Goal: Task Accomplishment & Management: Manage account settings

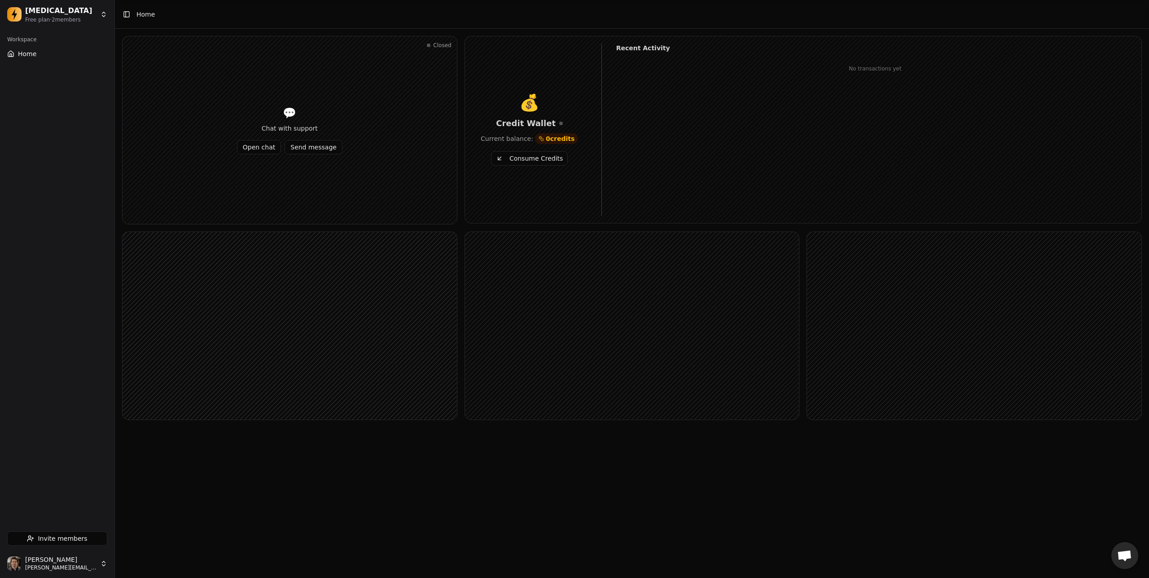
click at [522, 160] on button "Consume Credits" at bounding box center [529, 158] width 77 height 14
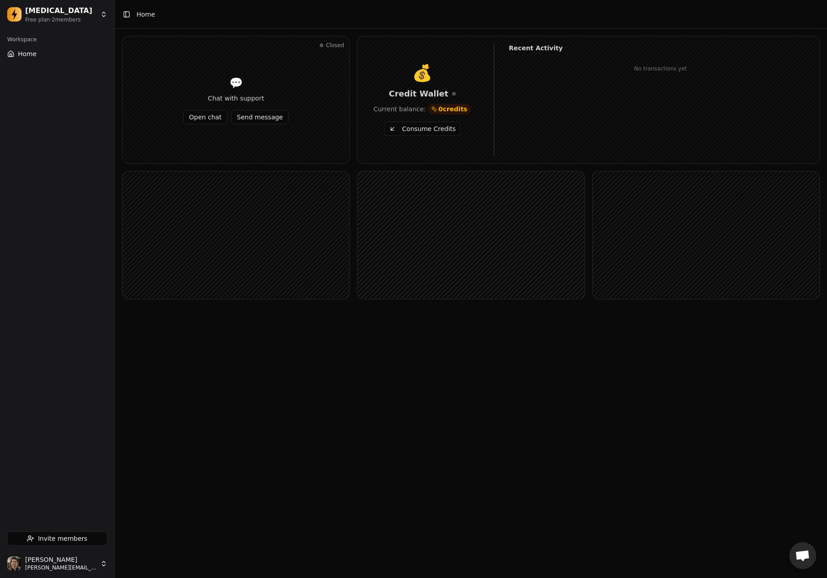
click at [408, 132] on button "Consume Credits" at bounding box center [422, 129] width 77 height 14
click at [425, 131] on button "Consume Credits" at bounding box center [422, 129] width 77 height 14
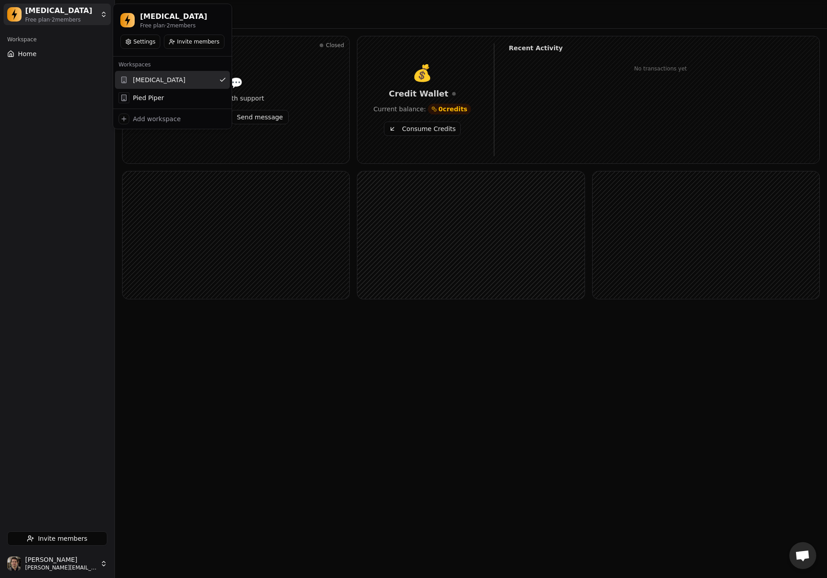
click at [88, 10] on html "Dopamine Free plan · 2 member s Workspace Home Invite members Jonathan Beurel j…" at bounding box center [413, 289] width 827 height 578
click at [154, 102] on div "Pied Piper" at bounding box center [172, 98] width 115 height 18
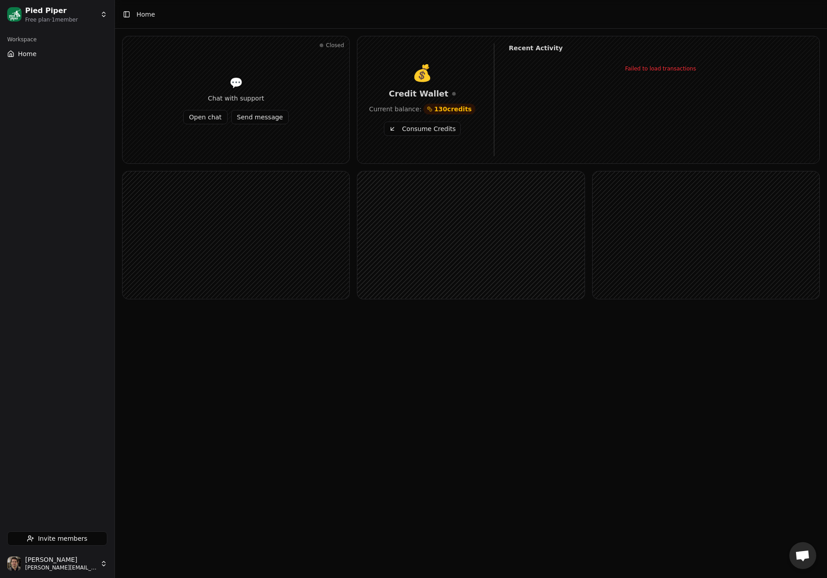
click at [387, 360] on main "Toggle Sidebar Home Closed 💬 Chat with support Open chat Send message 💰 Credit …" at bounding box center [471, 289] width 712 height 578
click at [426, 129] on button "Consume Credits" at bounding box center [422, 129] width 77 height 14
click at [264, 399] on main "Toggle Sidebar Home Closed 💬 Chat with support Open chat Send message 💰 Credit …" at bounding box center [471, 289] width 712 height 578
click at [419, 131] on button "Consume Credits" at bounding box center [422, 129] width 77 height 14
click at [84, 17] on html "Pied Piper Free plan · 1 member Workspace Home Invite members Jonathan Beurel j…" at bounding box center [413, 289] width 827 height 578
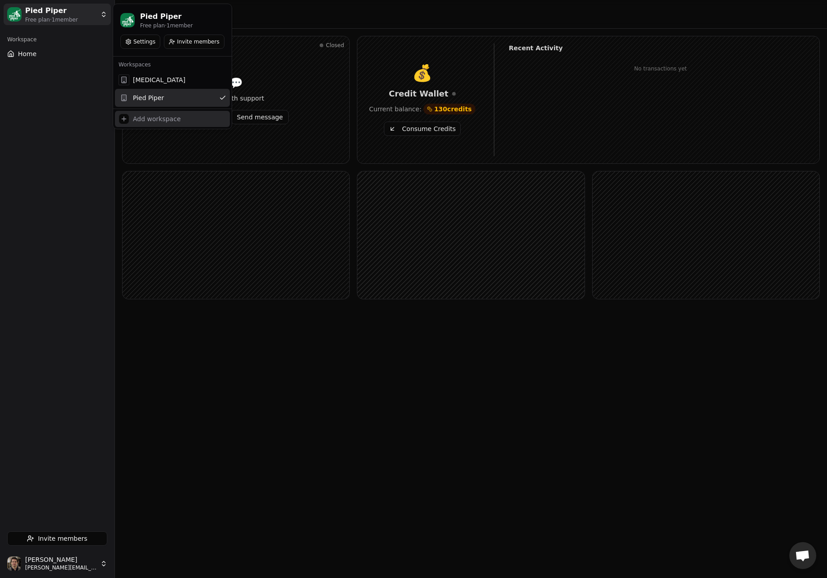
click at [145, 114] on div "Add workspace" at bounding box center [157, 118] width 48 height 9
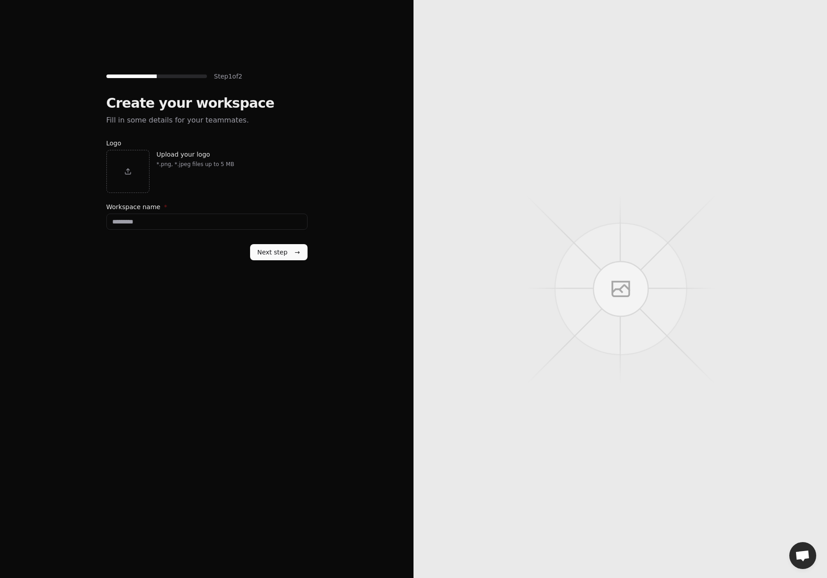
click at [155, 219] on input "Workspace name *" at bounding box center [206, 222] width 201 height 16
type input "**********"
click at [253, 250] on button "Next step →" at bounding box center [278, 252] width 57 height 16
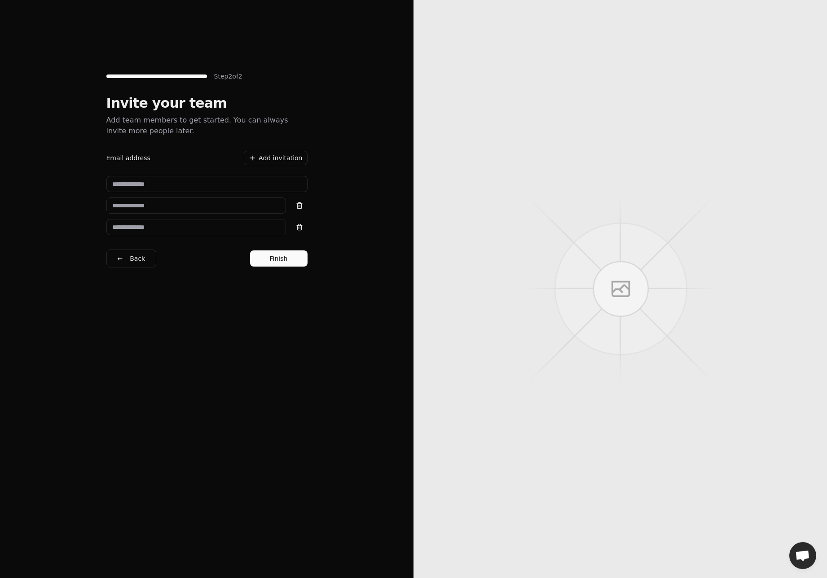
click at [280, 259] on button "Finish" at bounding box center [278, 258] width 57 height 16
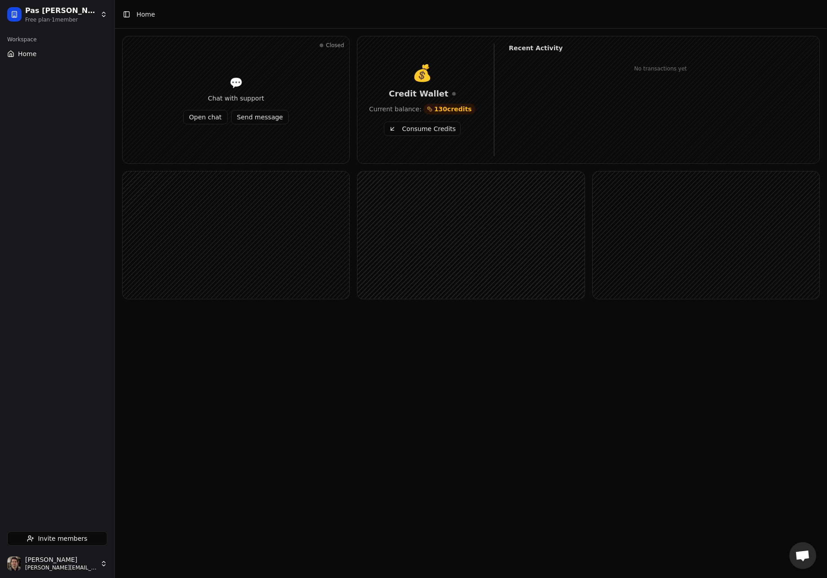
click at [423, 130] on button "Consume Credits" at bounding box center [422, 129] width 77 height 14
click at [549, 439] on main "Toggle Sidebar Home Closed 💬 Chat with support Open chat Send message 💰 Credit …" at bounding box center [471, 289] width 712 height 578
click at [493, 323] on div "Closed 💬 Chat with support Open chat Send message 💰 Credit Wallet Current balan…" at bounding box center [471, 182] width 712 height 307
click at [517, 376] on main "Toggle Sidebar Home Closed 💬 Chat with support Open chat Send message 💰 Credit …" at bounding box center [471, 289] width 712 height 578
click at [428, 130] on button "Consume Credits" at bounding box center [422, 129] width 77 height 14
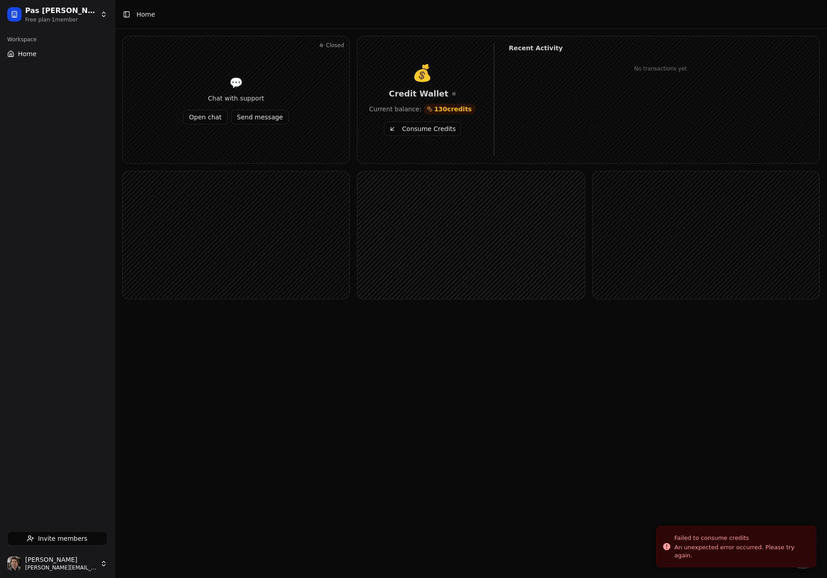
click at [482, 415] on main "Toggle Sidebar Home Closed 💬 Chat with support Open chat Send message 💰 Credit …" at bounding box center [471, 289] width 712 height 578
click at [435, 129] on button "Consume Credits" at bounding box center [422, 129] width 77 height 14
click at [523, 325] on div "Closed 💬 Chat with support Open chat Send message 💰 Credit Wallet Current balan…" at bounding box center [471, 182] width 712 height 307
click at [428, 128] on button "Consume Credits" at bounding box center [422, 129] width 77 height 14
